Goal: Information Seeking & Learning: Find specific fact

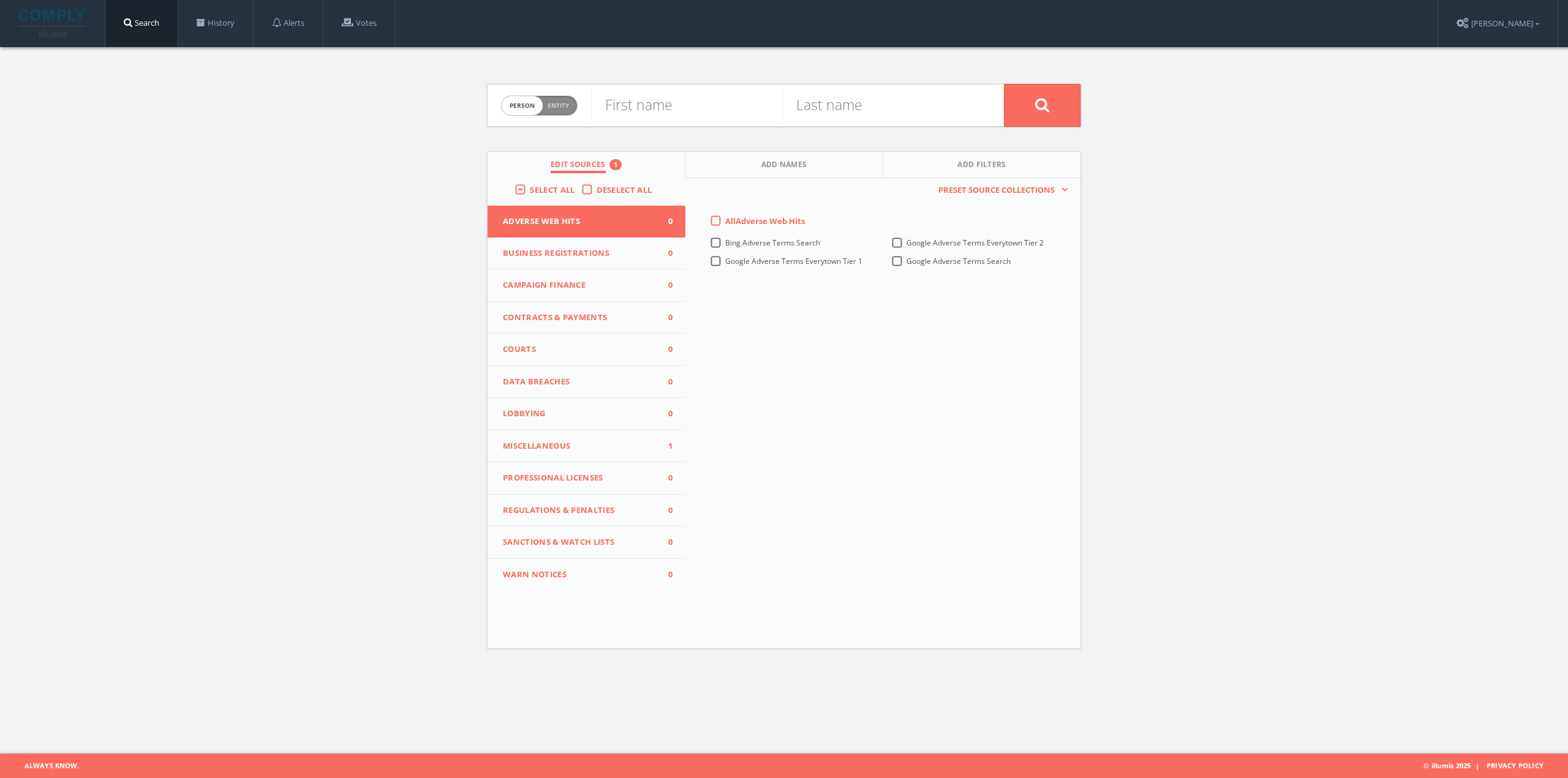
click at [560, 442] on span "Miscellaneous" at bounding box center [579, 446] width 152 height 12
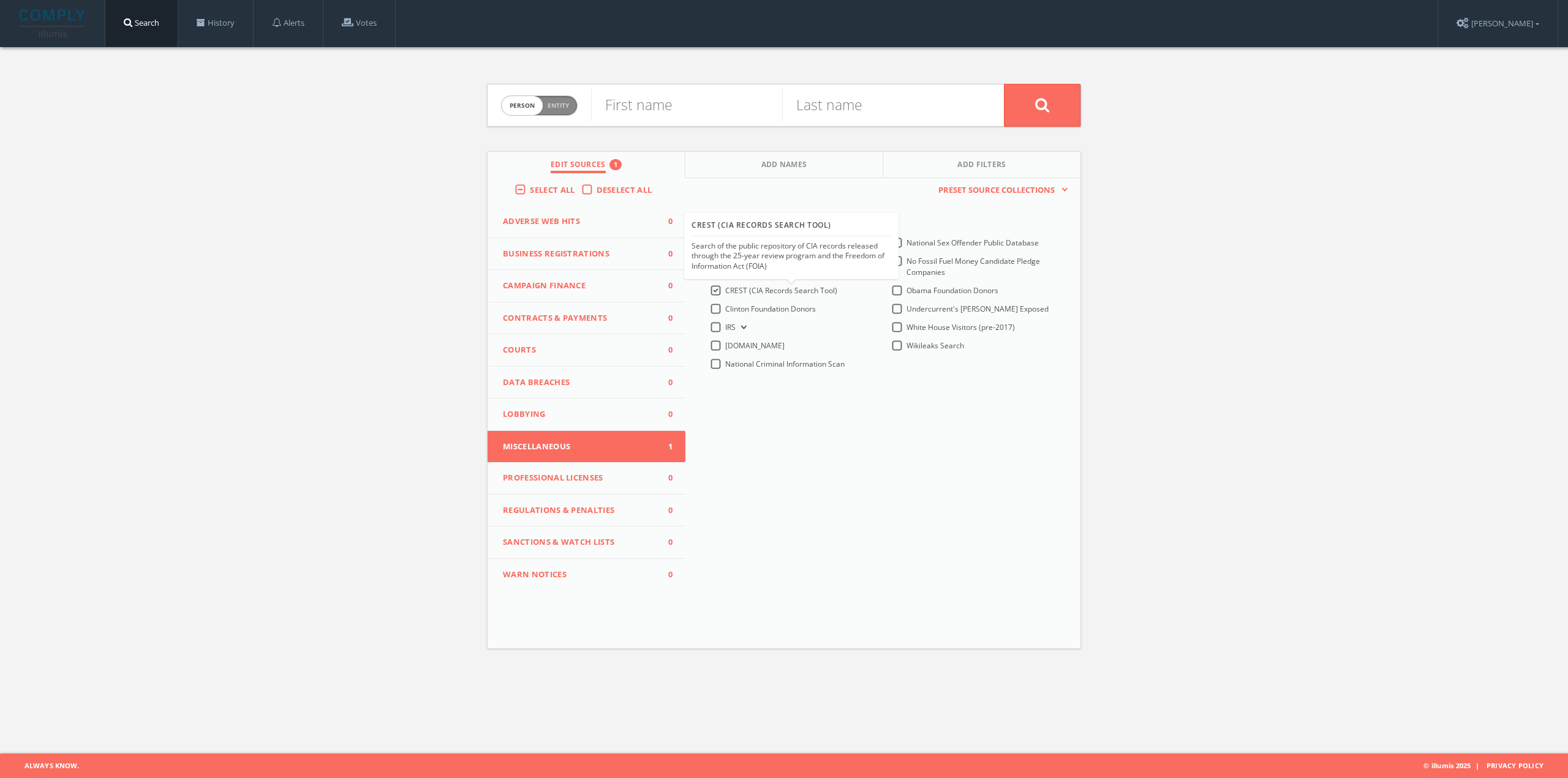
click at [725, 289] on label "CREST (CIA Records Search Tool)" at bounding box center [781, 291] width 112 height 11
click at [0, 0] on Tool\)-all "CREST (CIA Records Search Tool)" at bounding box center [0, 0] width 0 height 0
click at [731, 313] on span "Clinton Foundation Donors" at bounding box center [770, 309] width 91 height 11
click at [0, 0] on Donors-all "Clinton Foundation Donors" at bounding box center [0, 0] width 0 height 0
click at [744, 330] on button "IRS" at bounding box center [742, 328] width 13 height 11
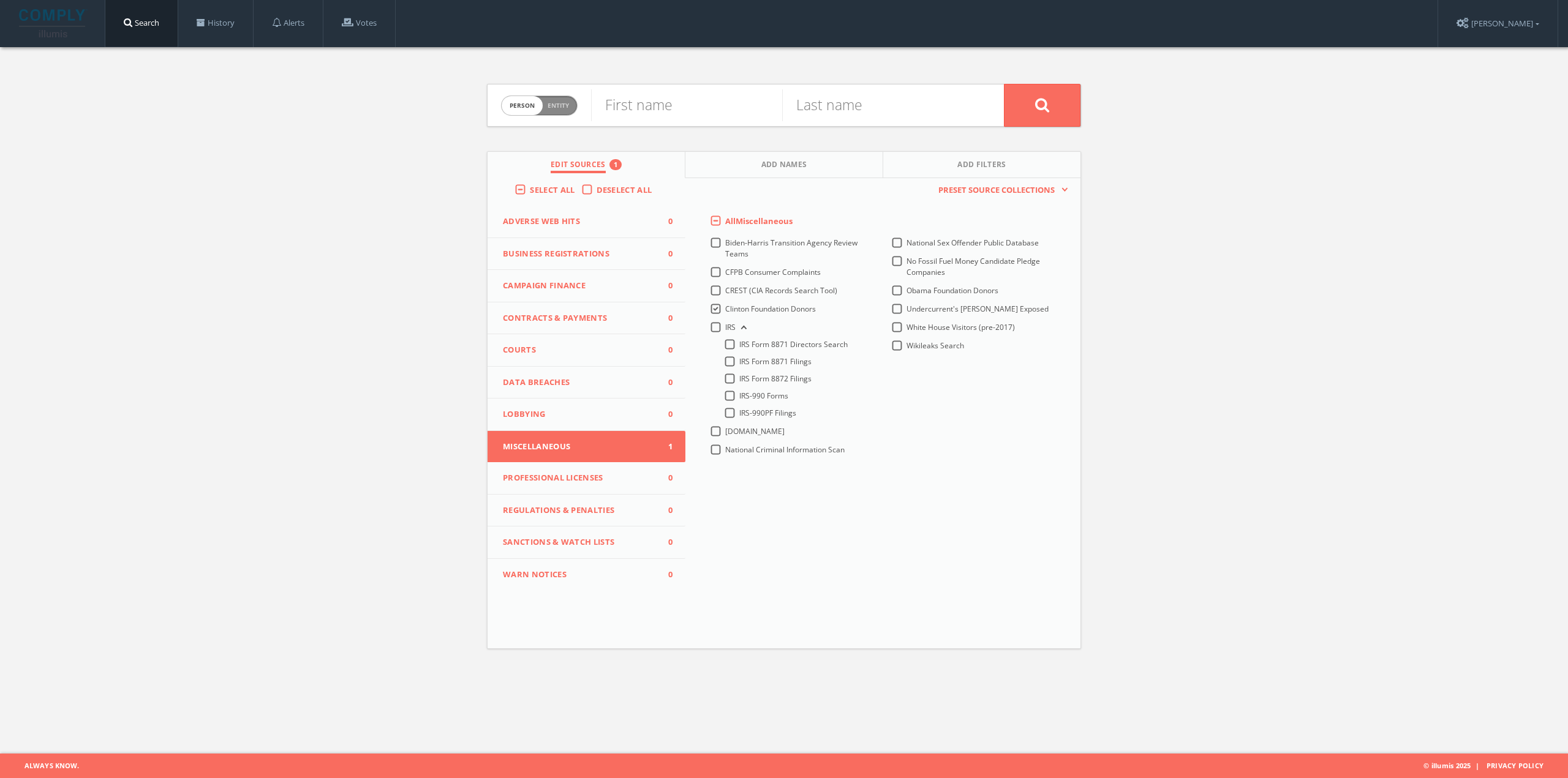
click at [744, 330] on button "IRS" at bounding box center [742, 328] width 13 height 11
click at [579, 107] on form "Person Entity person First name Last name" at bounding box center [784, 105] width 595 height 43
click at [574, 108] on span "Person Entity" at bounding box center [539, 105] width 75 height 19
checkbox input "true"
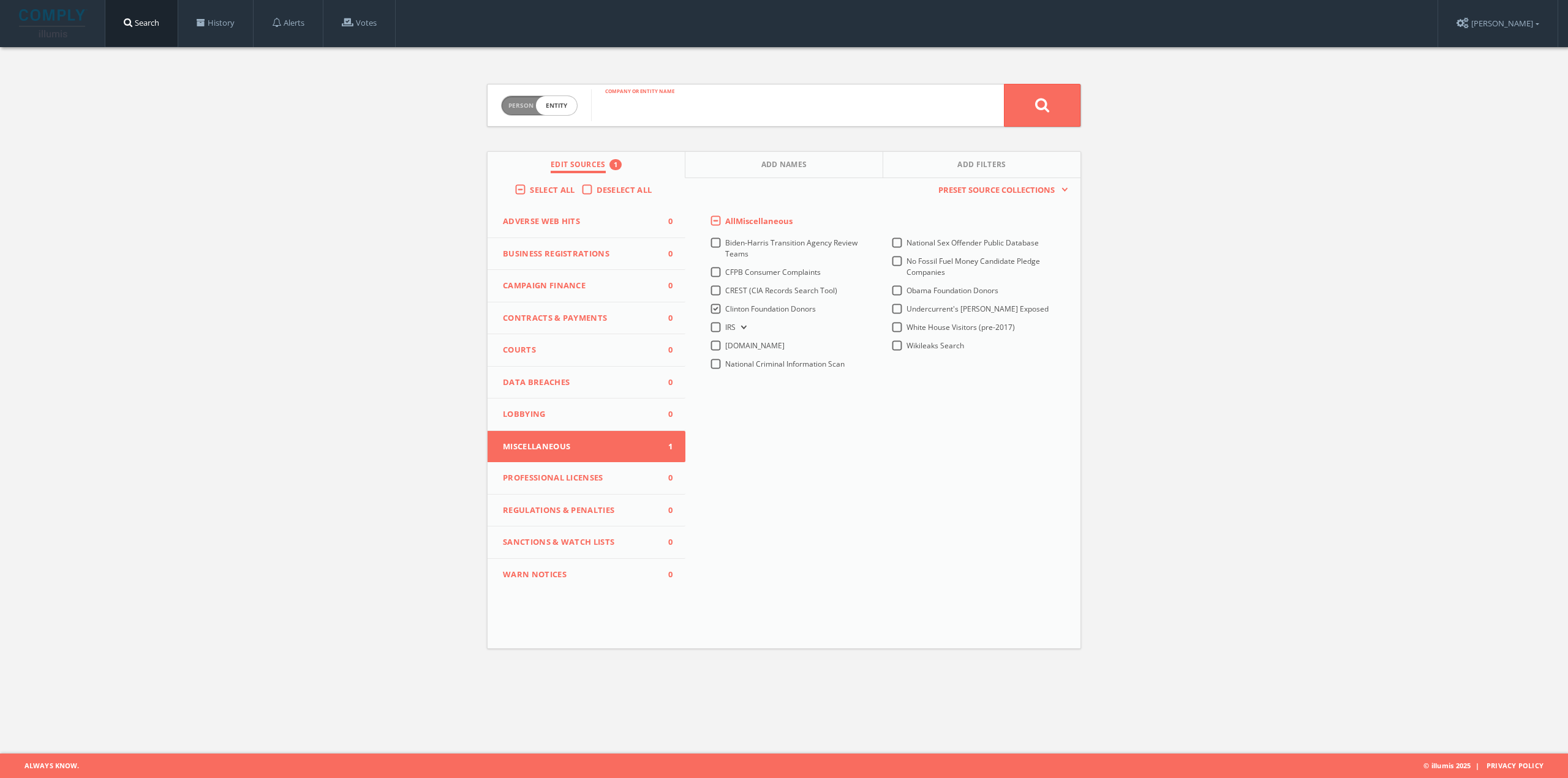
click at [654, 117] on input "text" at bounding box center [797, 105] width 413 height 32
paste input "[PERSON_NAME], The [PERSON_NAME] Foundation"
type input "[PERSON_NAME], The [PERSON_NAME] Foundation"
click at [1029, 109] on button at bounding box center [1042, 105] width 77 height 43
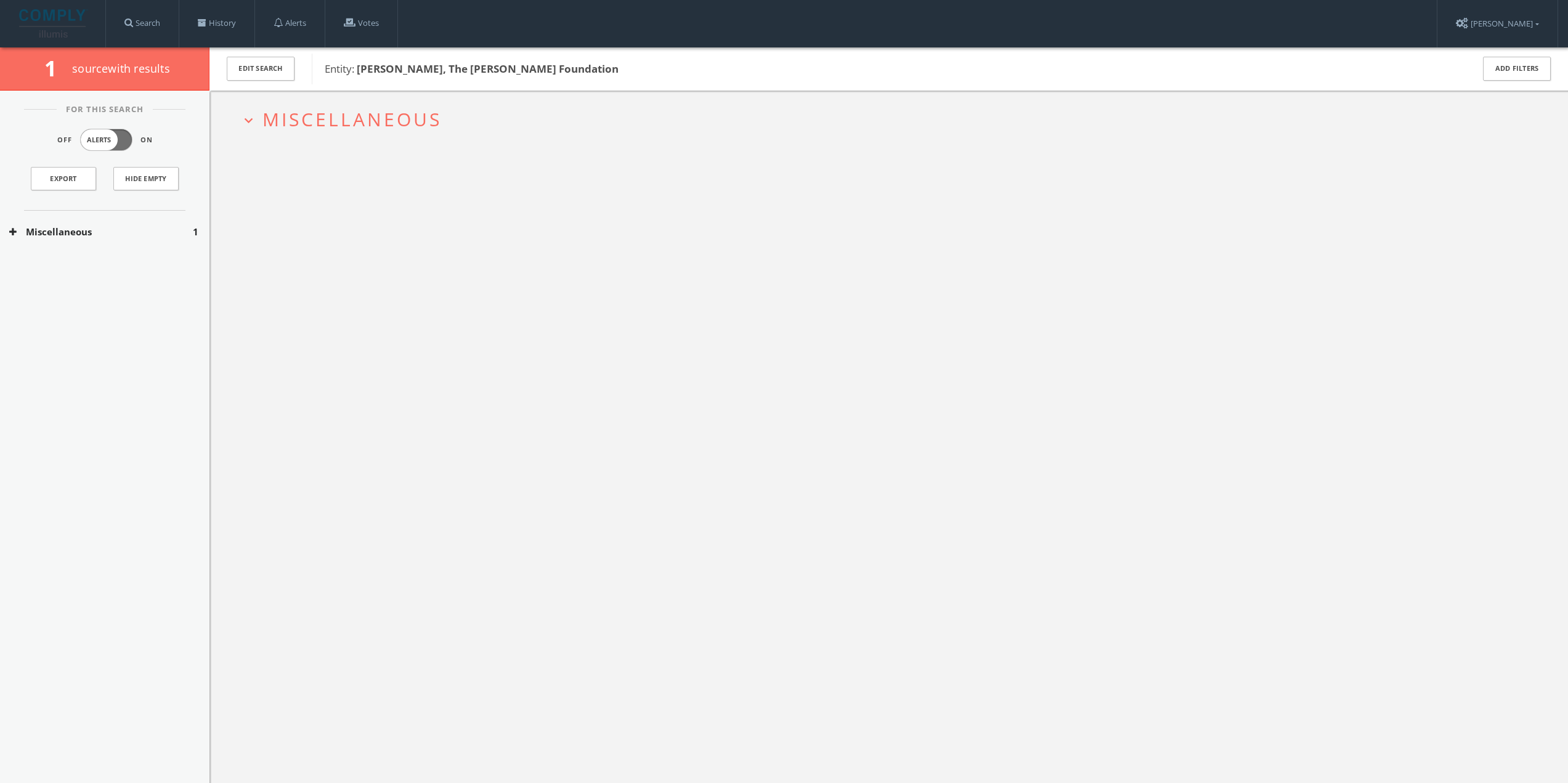
click at [346, 122] on span "Miscellaneous" at bounding box center [352, 119] width 180 height 25
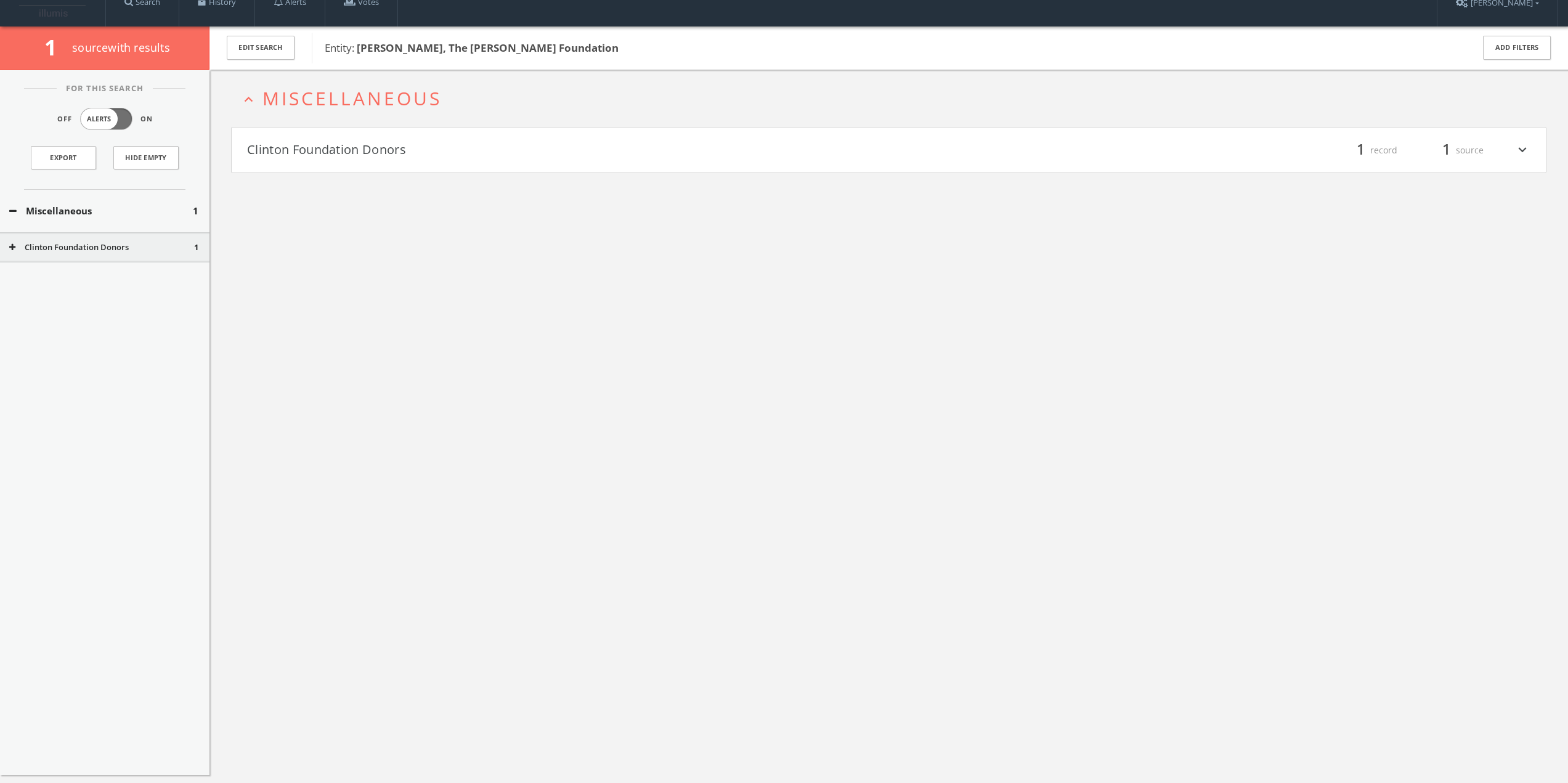
click at [354, 151] on button "Clinton Foundation Donors" at bounding box center [568, 150] width 642 height 21
